Goal: Information Seeking & Learning: Learn about a topic

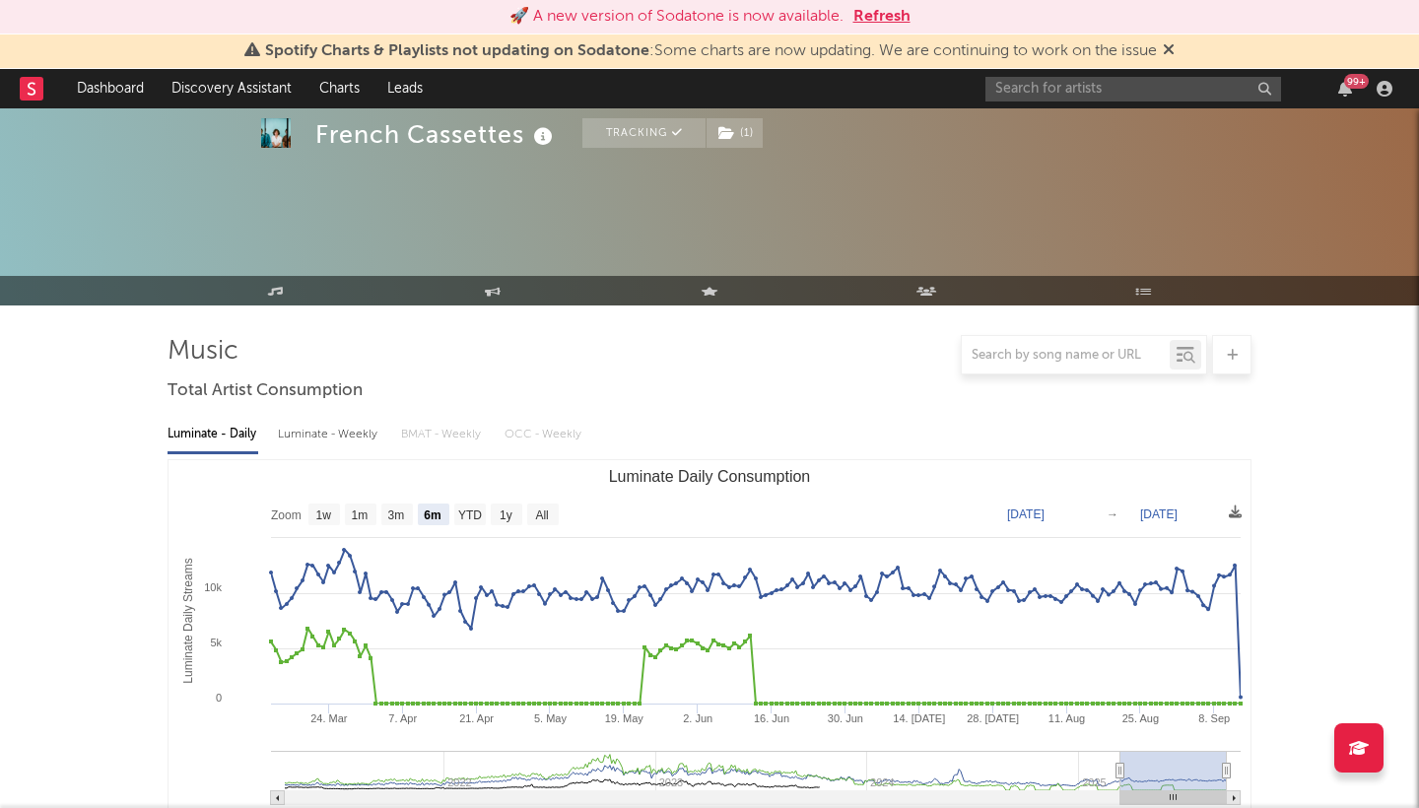
select select "6m"
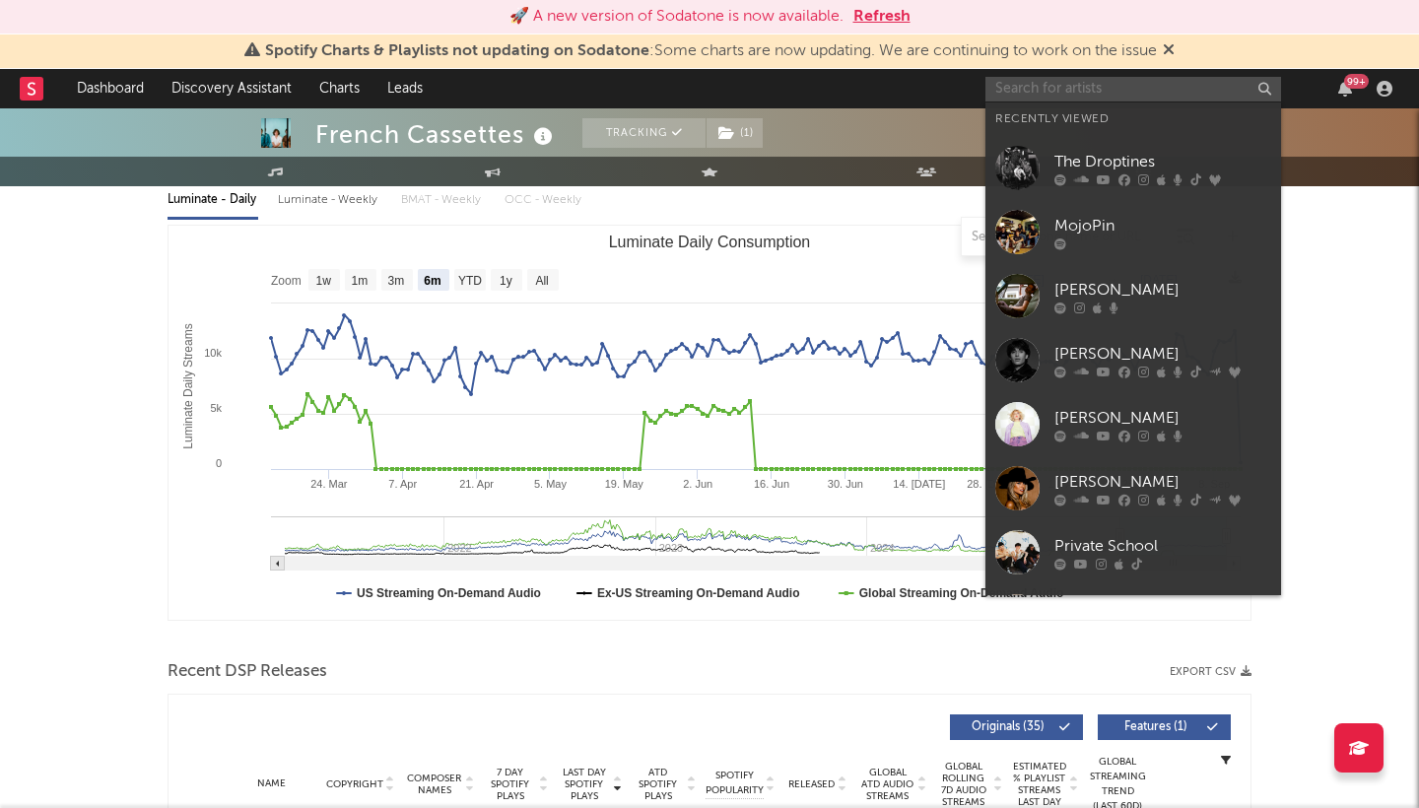
click at [1042, 92] on input "text" at bounding box center [1133, 89] width 296 height 25
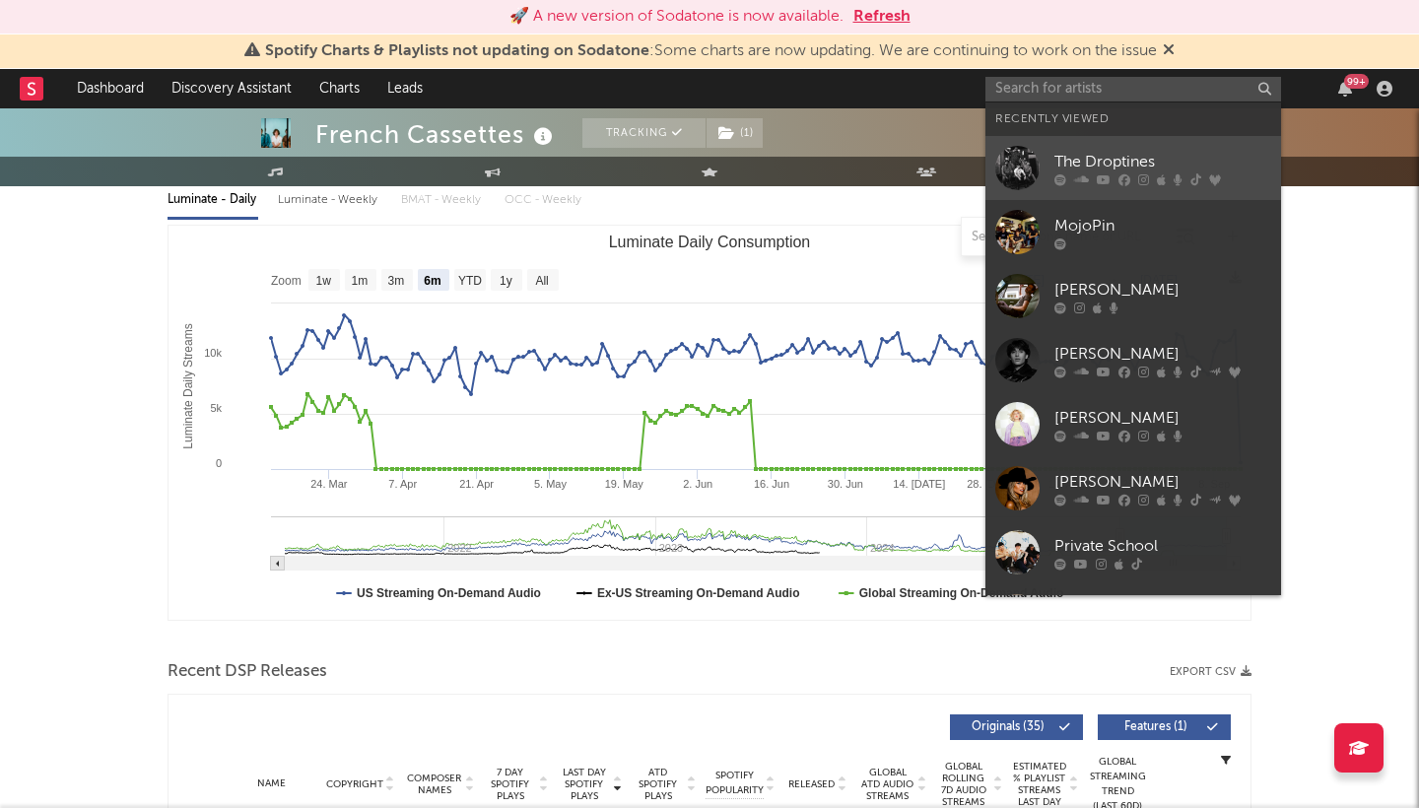
click at [1070, 160] on div "The Droptines" at bounding box center [1162, 162] width 217 height 24
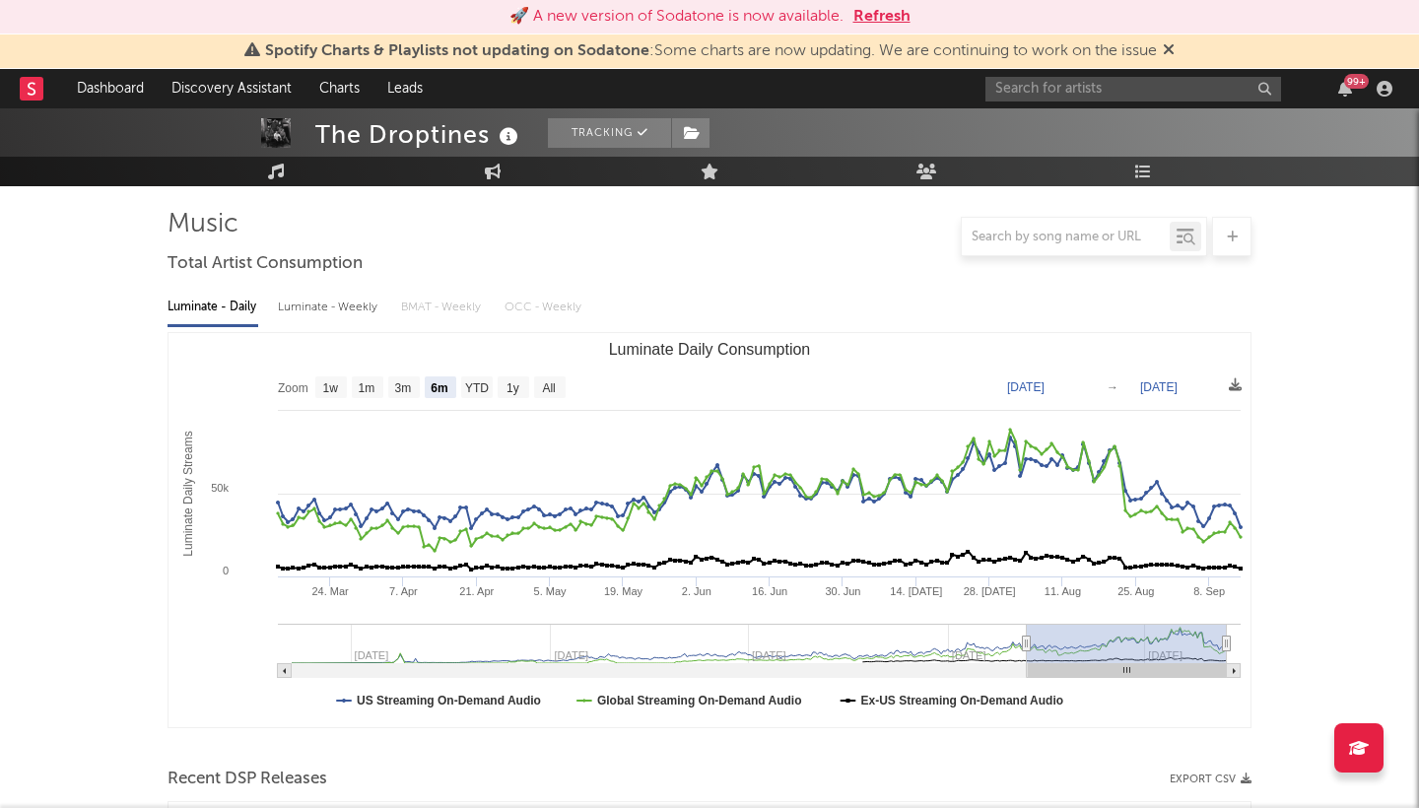
scroll to position [131, 0]
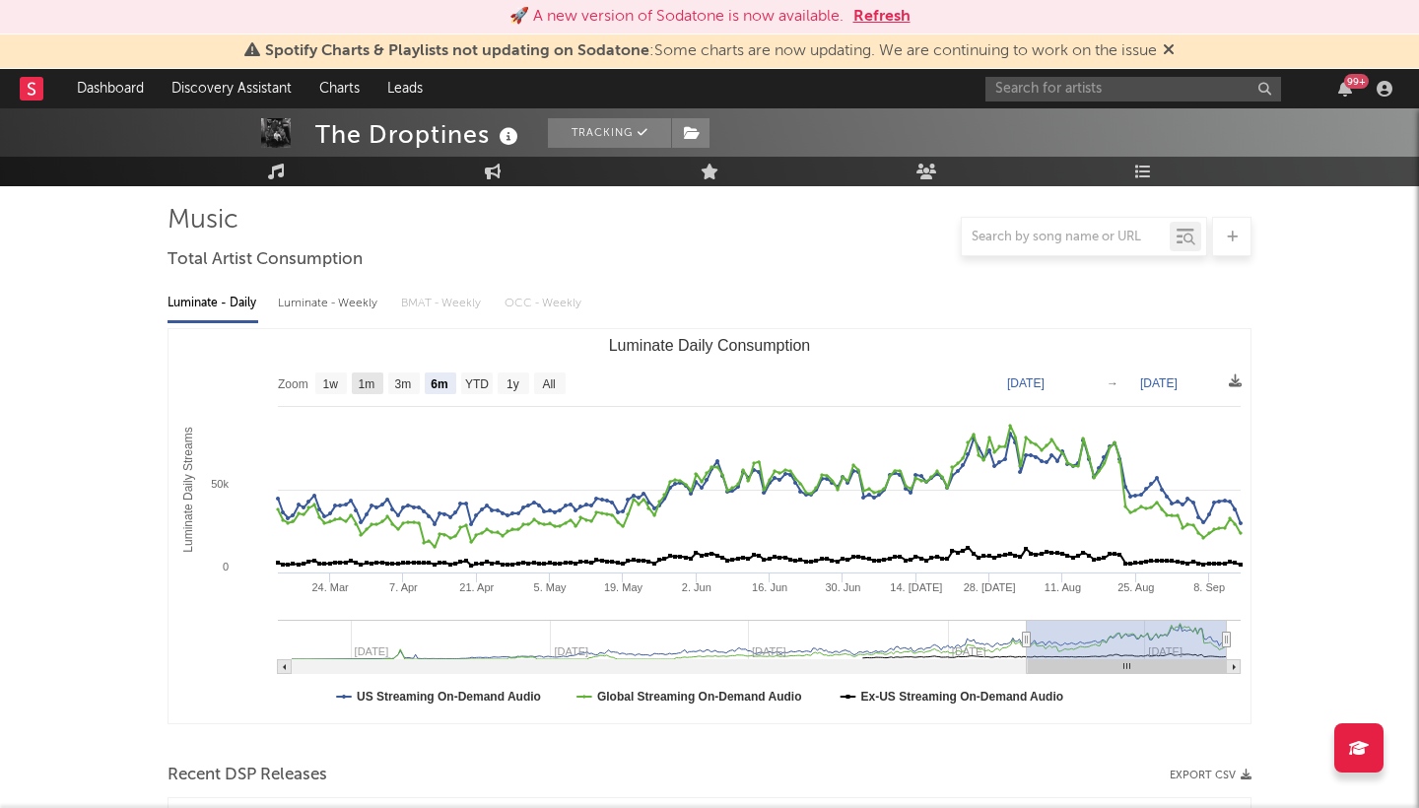
click at [366, 380] on text "1m" at bounding box center [367, 384] width 17 height 14
select select "1m"
type input "[DATE]"
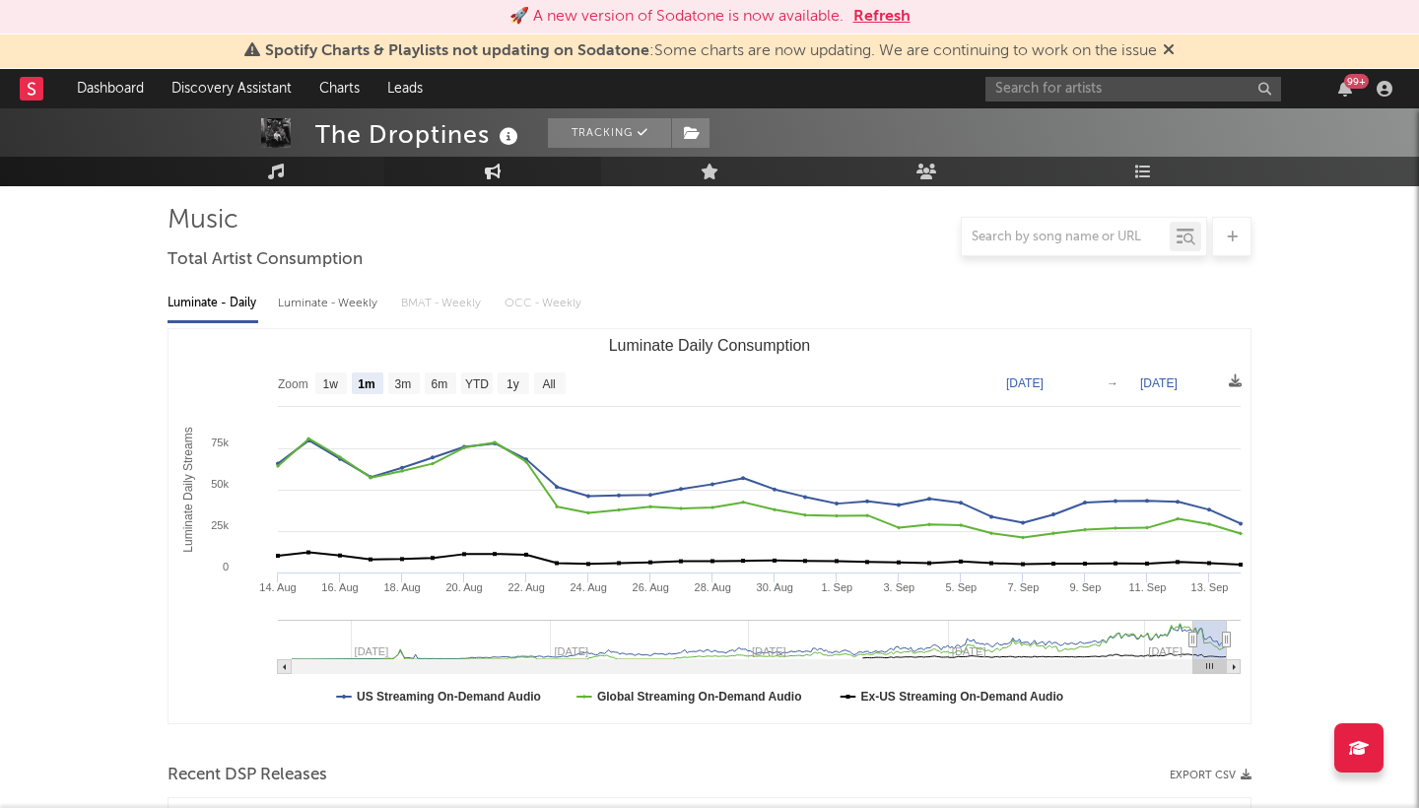
click at [512, 175] on link "Engagement" at bounding box center [492, 172] width 217 height 30
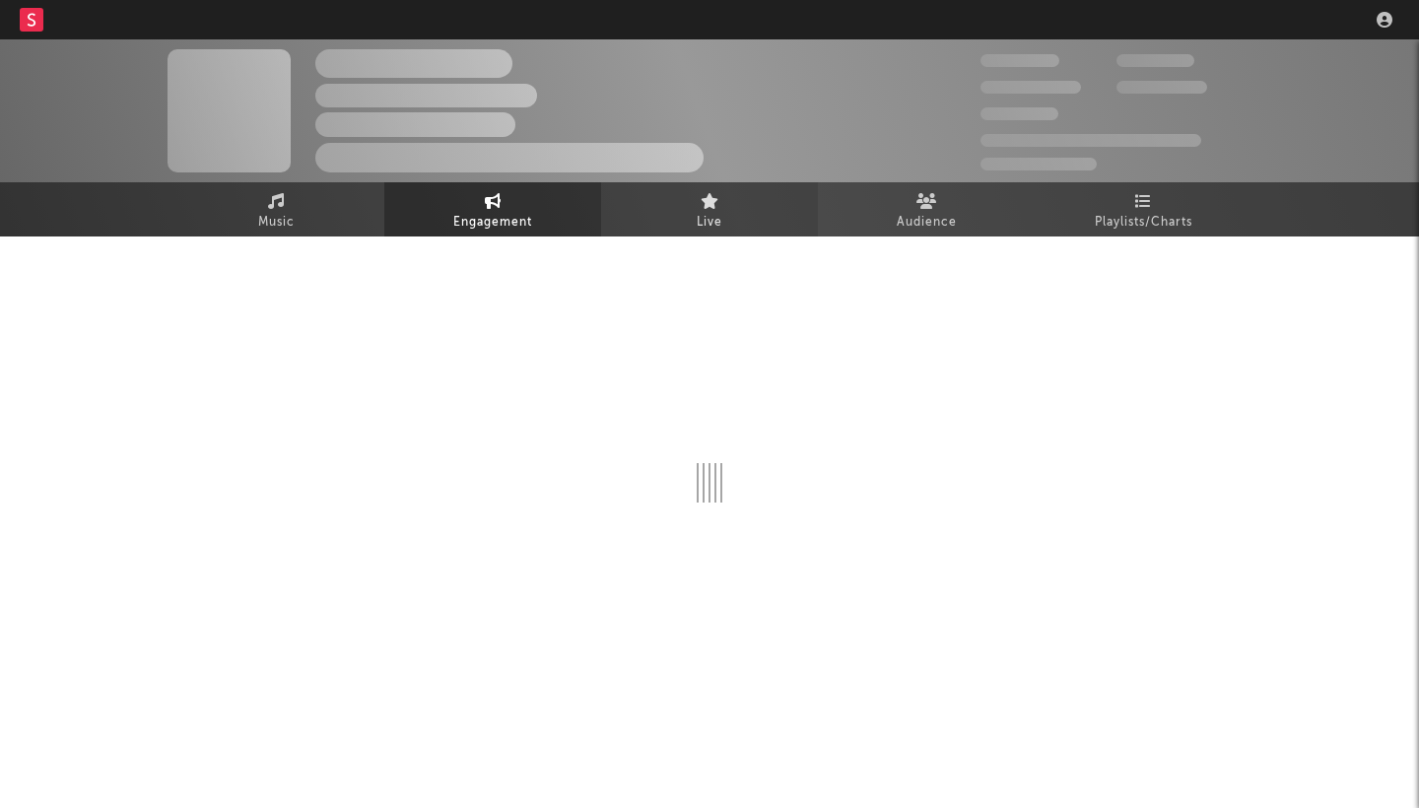
select select "1w"
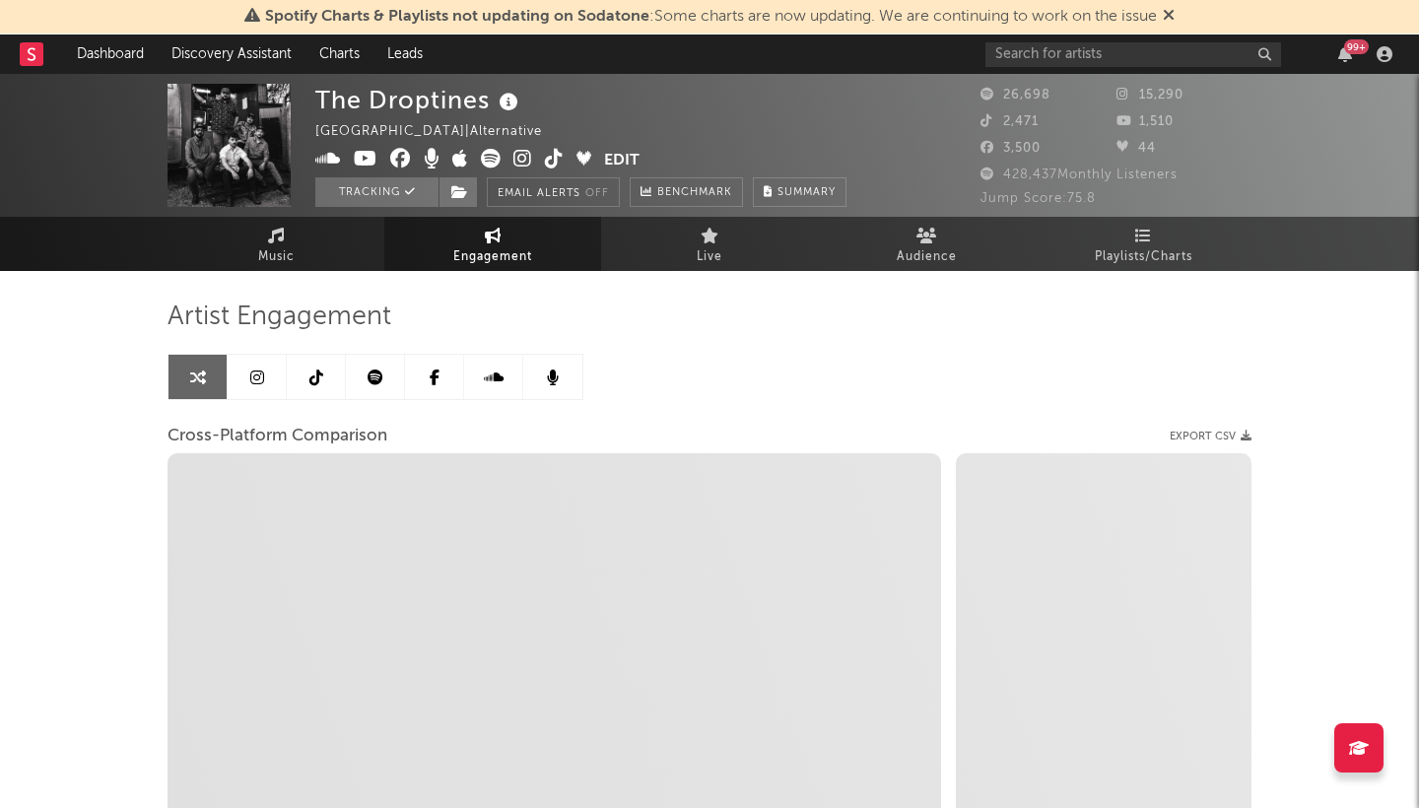
select select "1m"
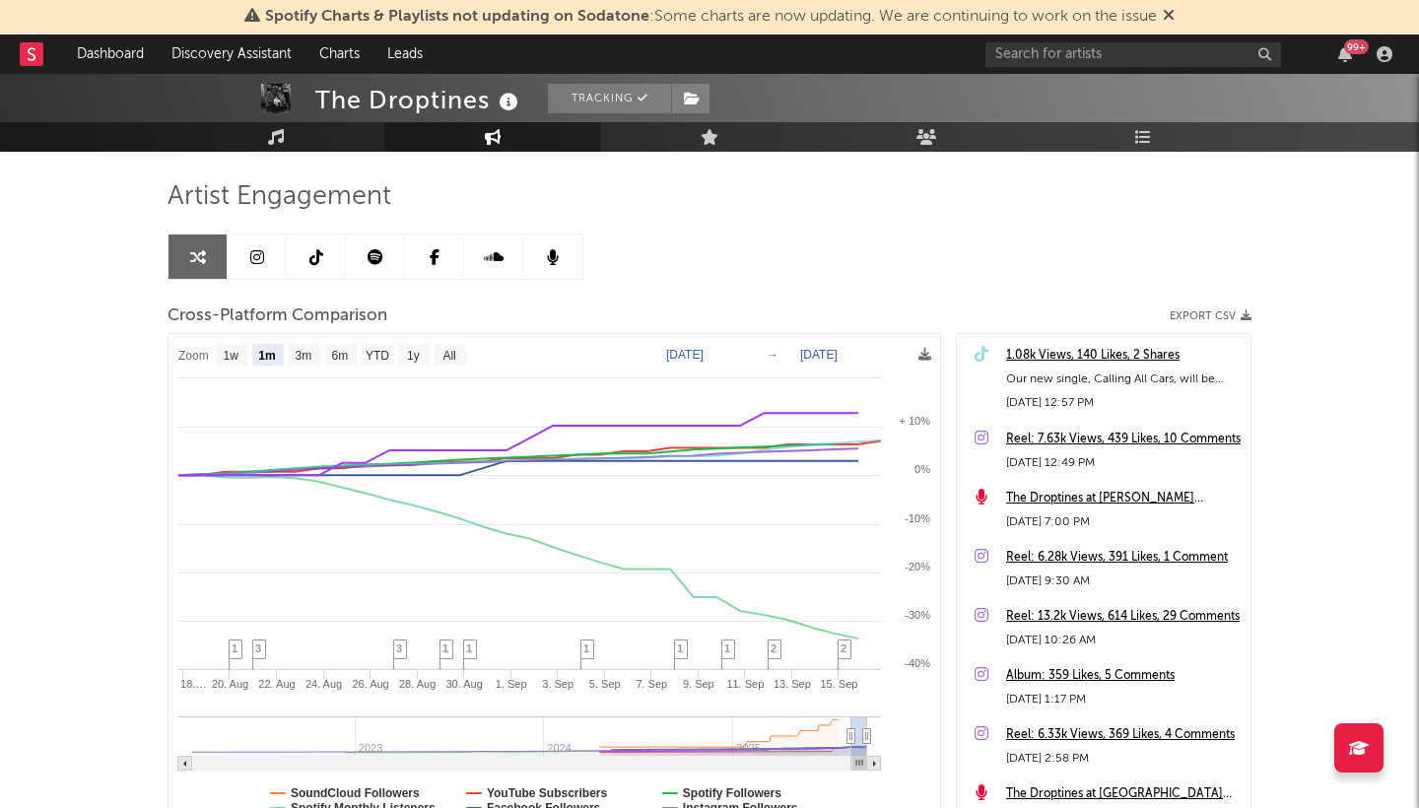
scroll to position [122, 0]
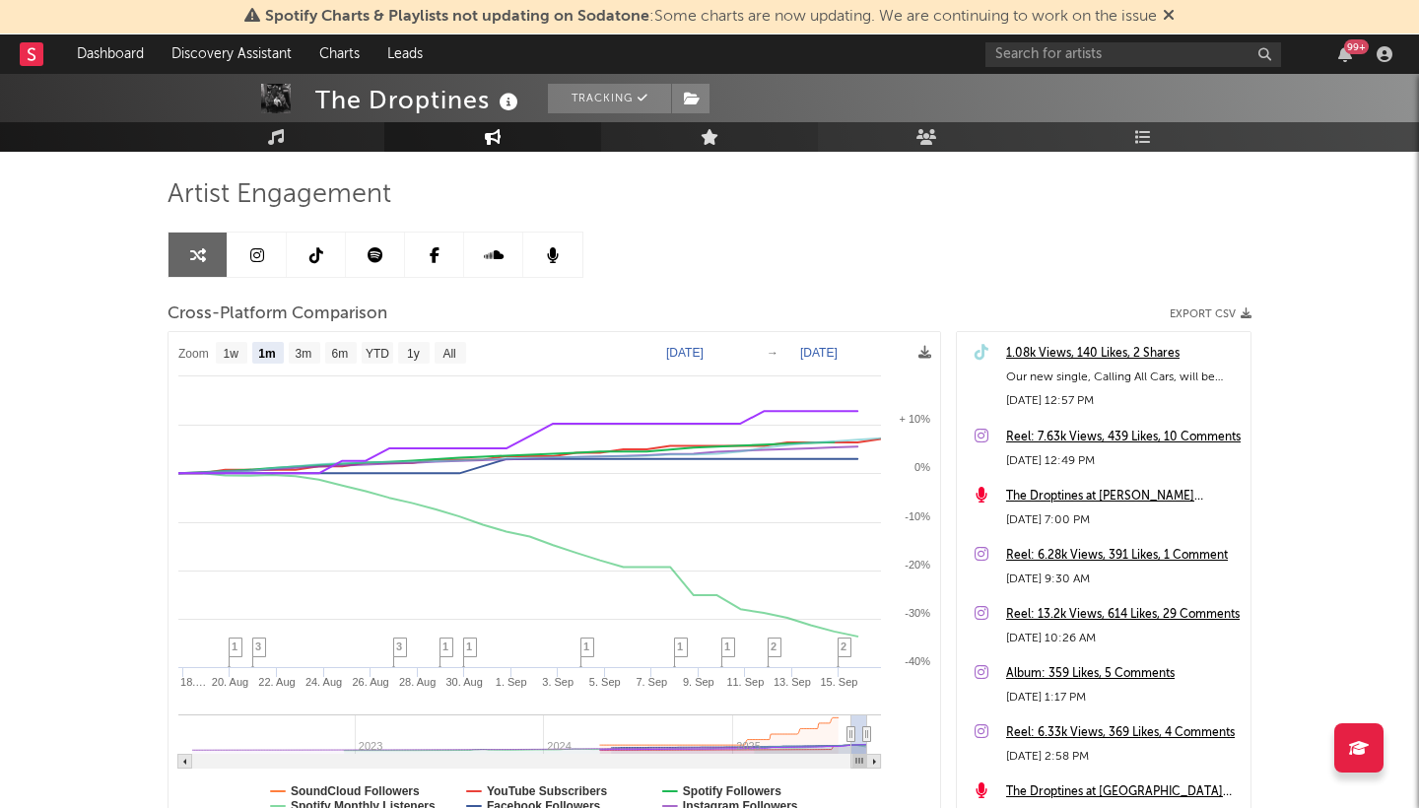
click at [716, 133] on icon at bounding box center [710, 137] width 19 height 16
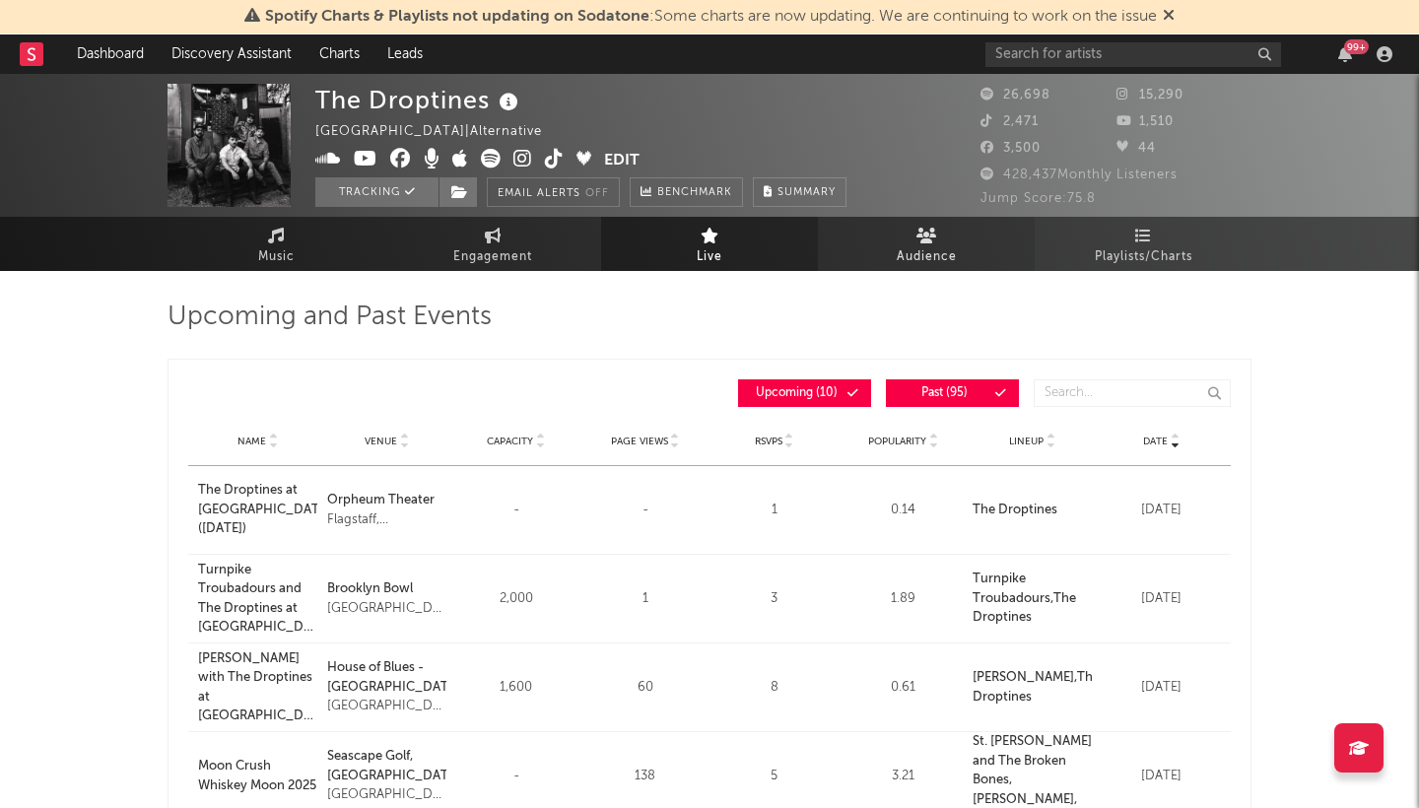
click at [929, 253] on span "Audience" at bounding box center [927, 257] width 60 height 24
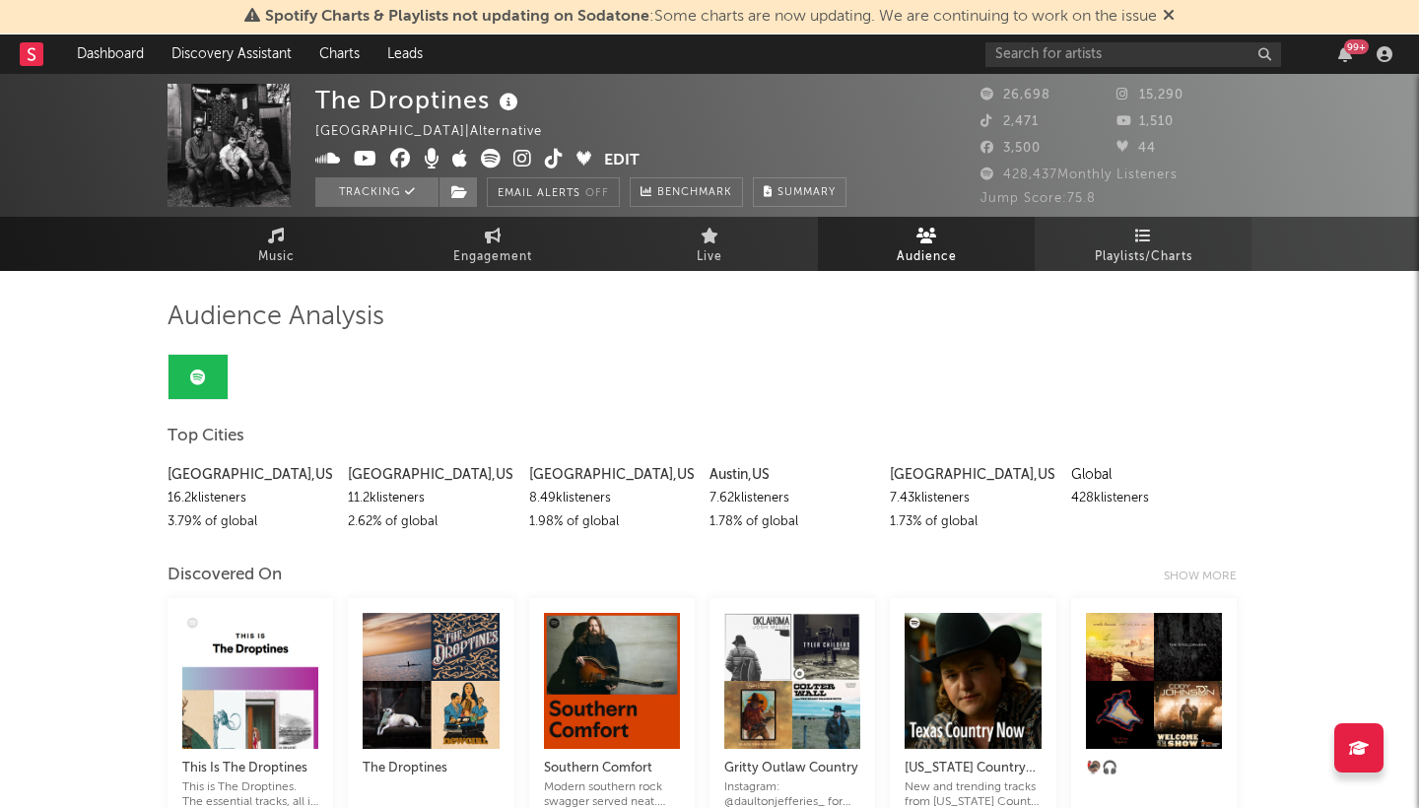
click at [1133, 243] on link "Playlists/Charts" at bounding box center [1143, 244] width 217 height 54
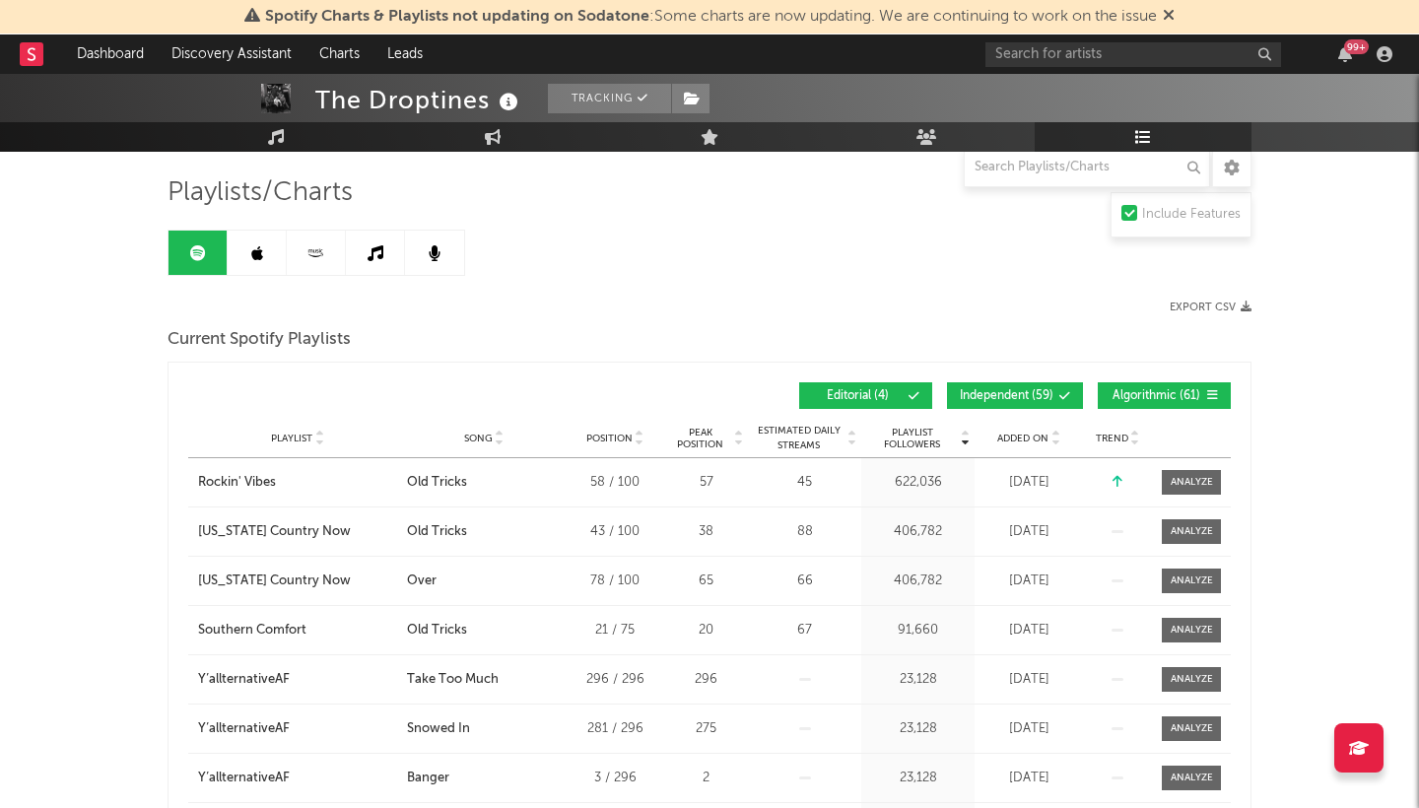
scroll to position [131, 0]
